Goal: Information Seeking & Learning: Learn about a topic

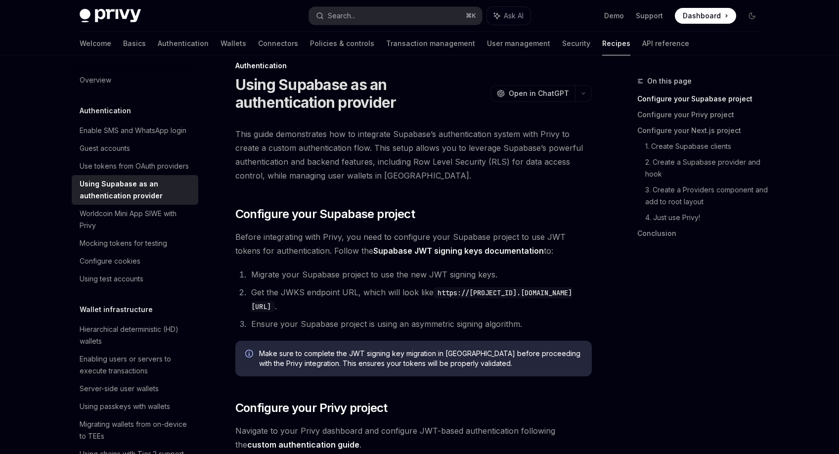
scroll to position [0, 0]
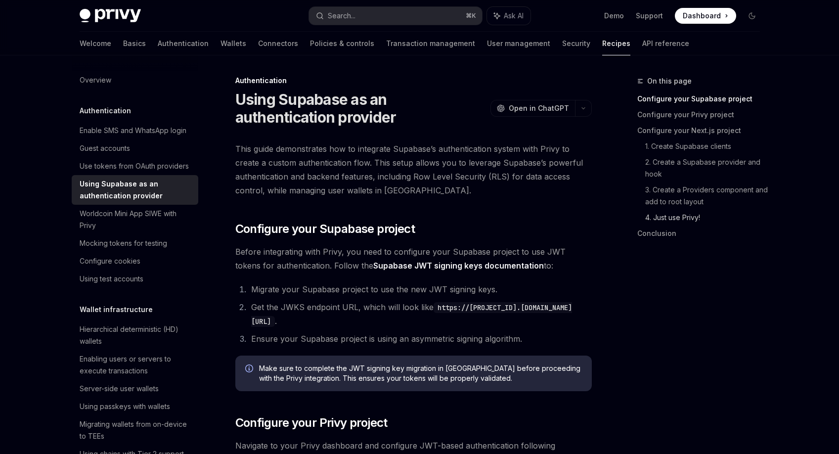
click at [694, 215] on link "4. Just use Privy!" at bounding box center [706, 218] width 123 height 16
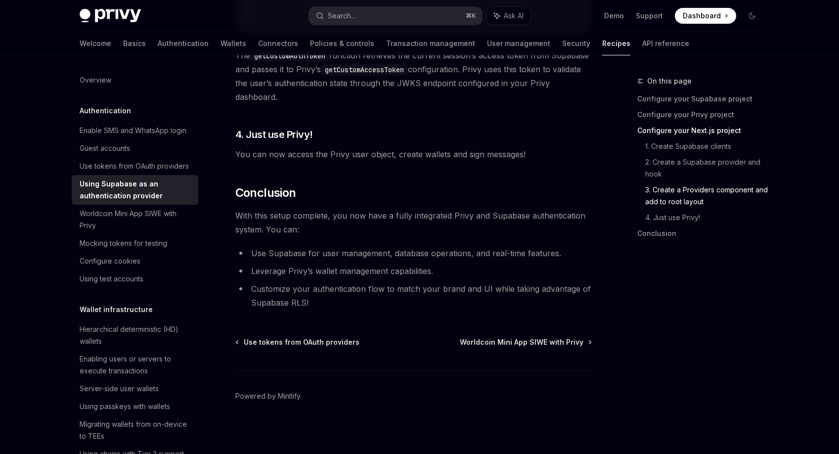
scroll to position [2525, 0]
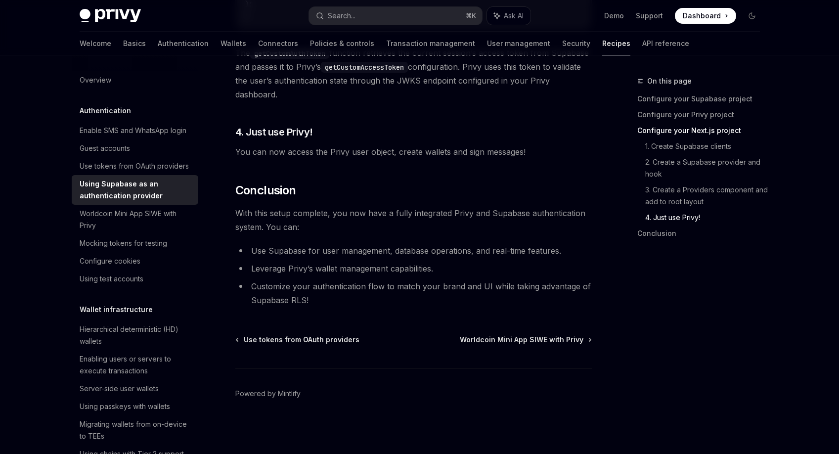
click at [691, 265] on div "On this page Configure your Supabase project Configure your Privy project Confi…" at bounding box center [693, 264] width 150 height 379
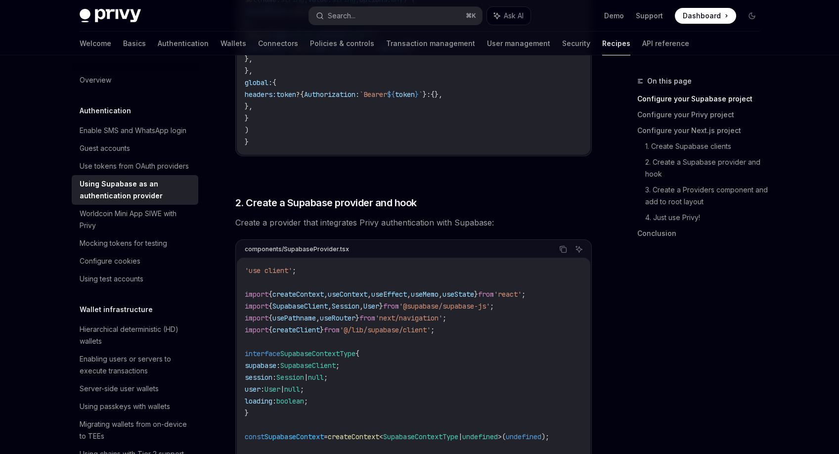
scroll to position [0, 0]
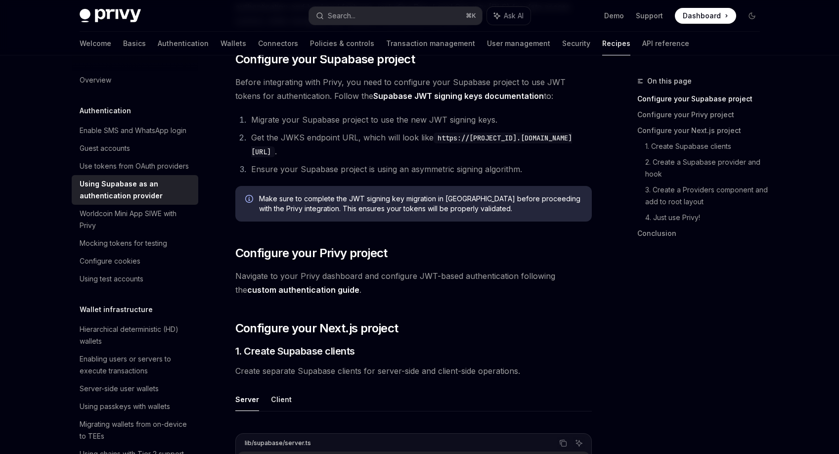
scroll to position [171, 0]
click at [94, 231] on div "Worldcoin Mini App SIWE with Privy" at bounding box center [136, 220] width 113 height 24
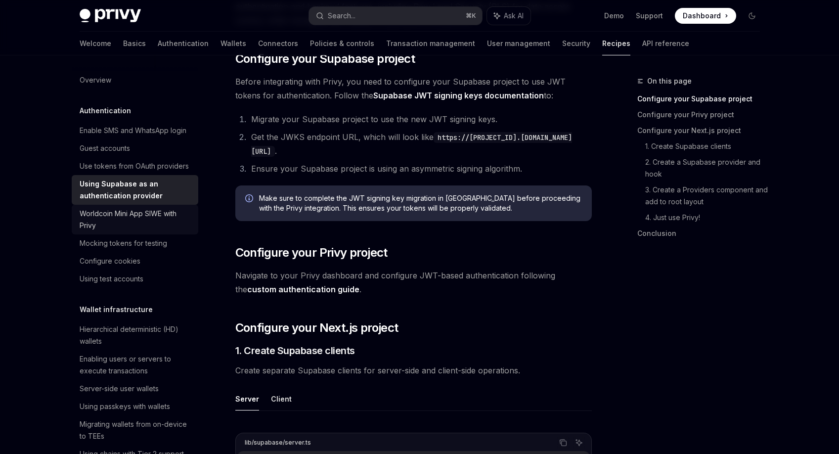
type textarea "*"
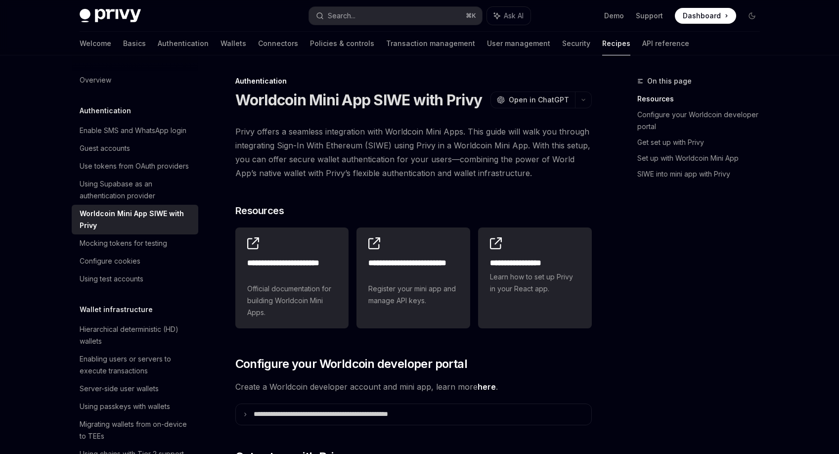
click at [359, 162] on span "Privy offers a seamless integration with Worldcoin Mini Apps. This guide will w…" at bounding box center [413, 152] width 356 height 55
click at [357, 165] on span "Privy offers a seamless integration with Worldcoin Mini Apps. This guide will w…" at bounding box center [413, 152] width 356 height 55
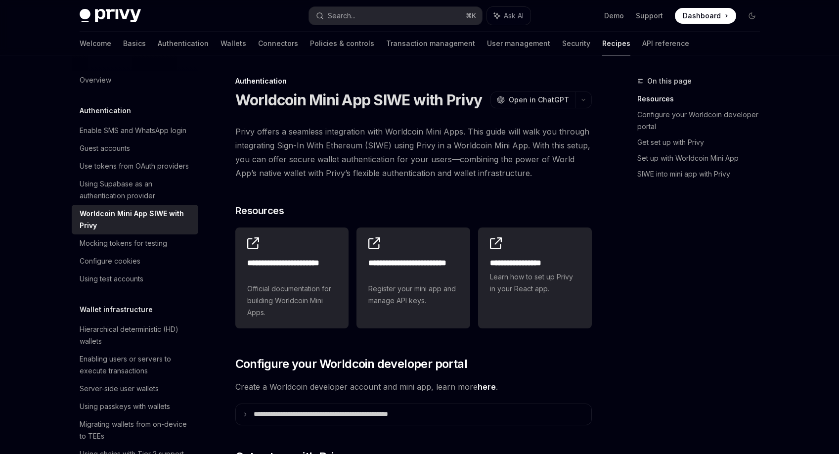
click at [357, 165] on span "Privy offers a seamless integration with Worldcoin Mini Apps. This guide will w…" at bounding box center [413, 152] width 356 height 55
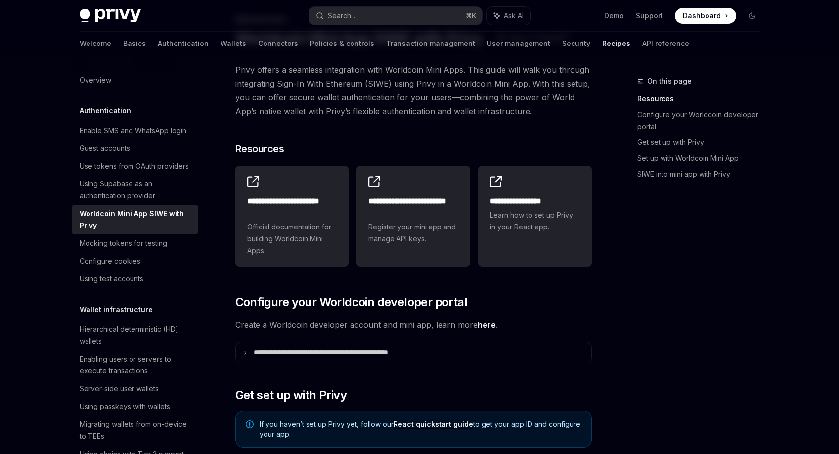
scroll to position [60, 0]
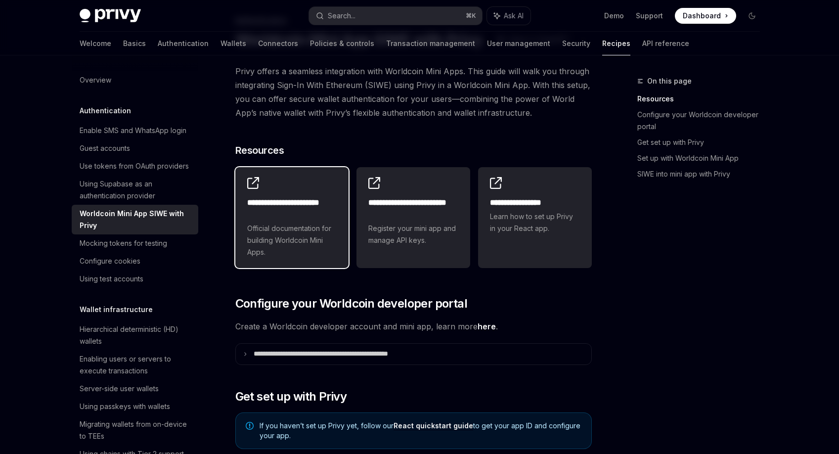
click at [307, 205] on h2 "**********" at bounding box center [292, 209] width 90 height 24
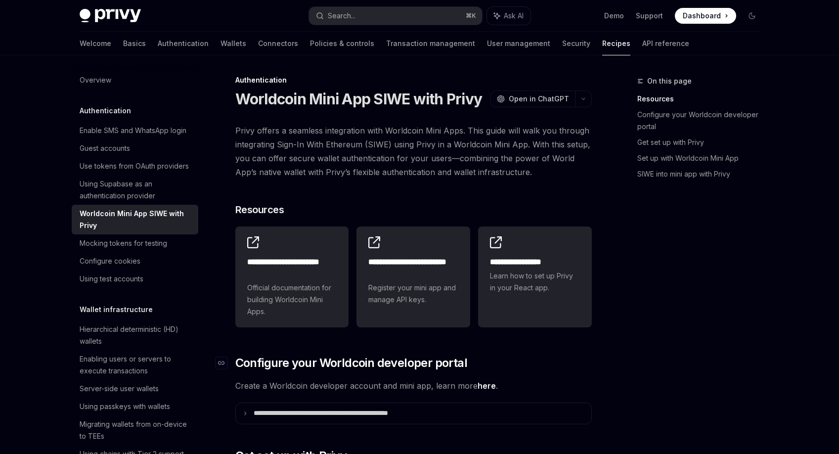
scroll to position [0, 0]
